Goal: Task Accomplishment & Management: Manage account settings

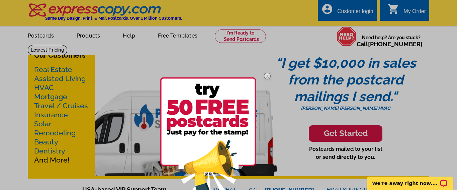
click at [350, 11] on div at bounding box center [228, 95] width 457 height 190
click at [362, 12] on div at bounding box center [228, 95] width 457 height 190
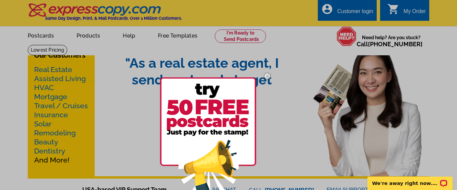
click at [268, 77] on img at bounding box center [267, 75] width 19 height 19
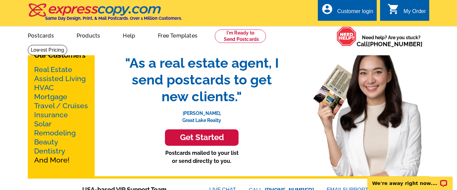
click at [340, 11] on div "Customer login" at bounding box center [355, 12] width 36 height 9
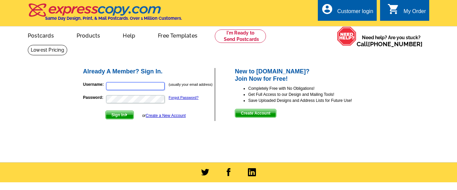
click at [135, 86] on input "Username:" at bounding box center [135, 86] width 59 height 8
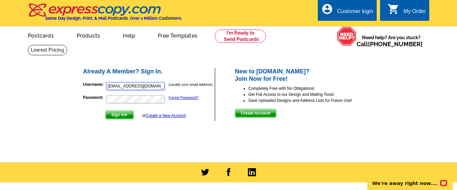
type input "kirkpatrickh@bellsouth.net"
click at [122, 115] on span "Sign In" at bounding box center [120, 115] width 28 height 8
